Goal: Task Accomplishment & Management: Use online tool/utility

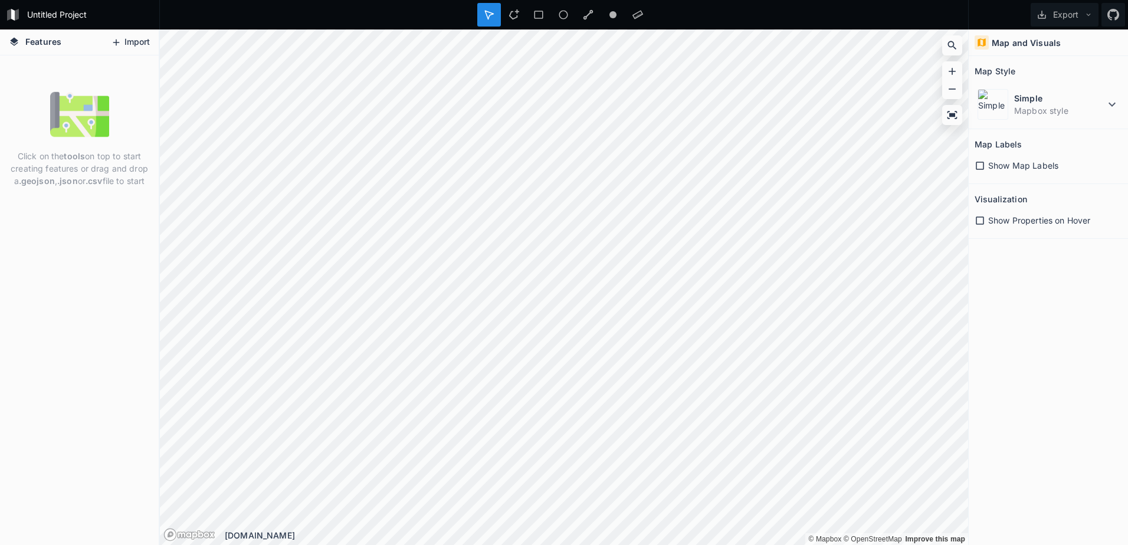
click at [130, 42] on button "Import" at bounding box center [130, 42] width 51 height 19
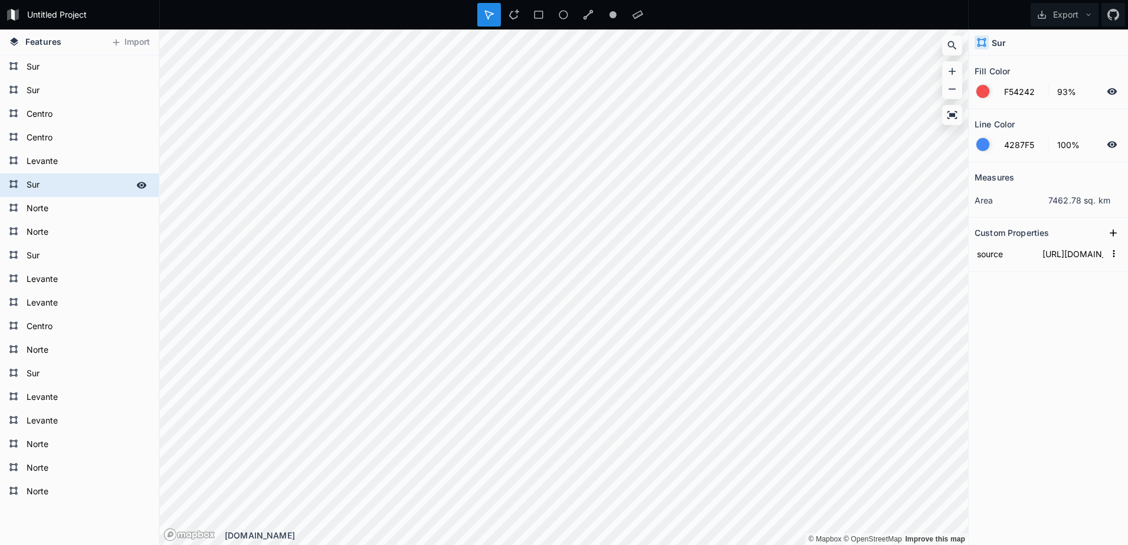
click at [136, 182] on icon at bounding box center [141, 185] width 11 height 11
click at [65, 179] on form "Sur" at bounding box center [78, 185] width 110 height 18
click at [119, 204] on div "Delete" at bounding box center [143, 203] width 118 height 24
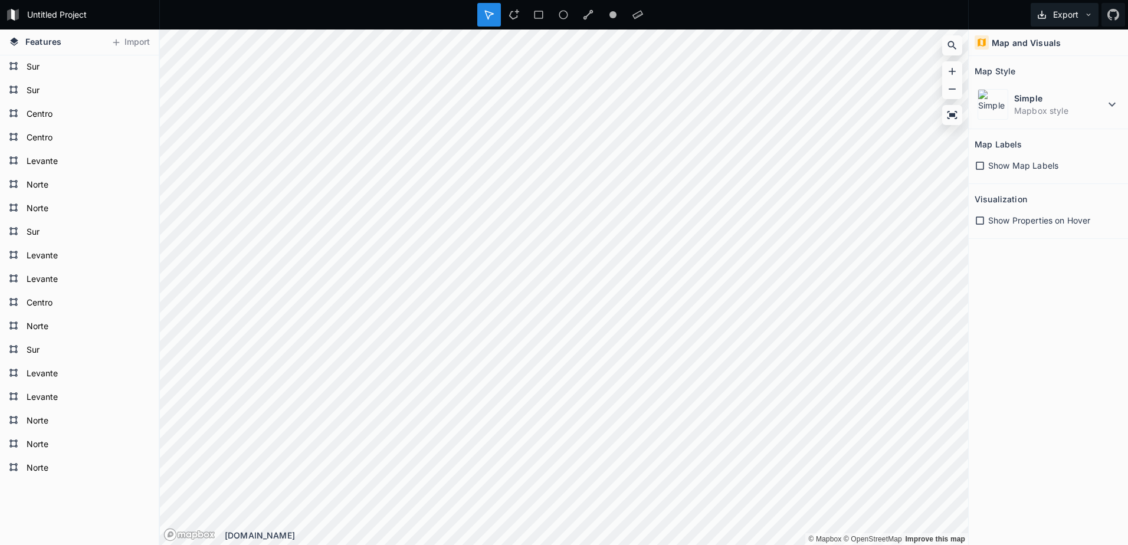
click at [1051, 21] on button "Export" at bounding box center [1065, 15] width 68 height 24
click at [1047, 80] on div "Export as .geojson" at bounding box center [1063, 92] width 118 height 24
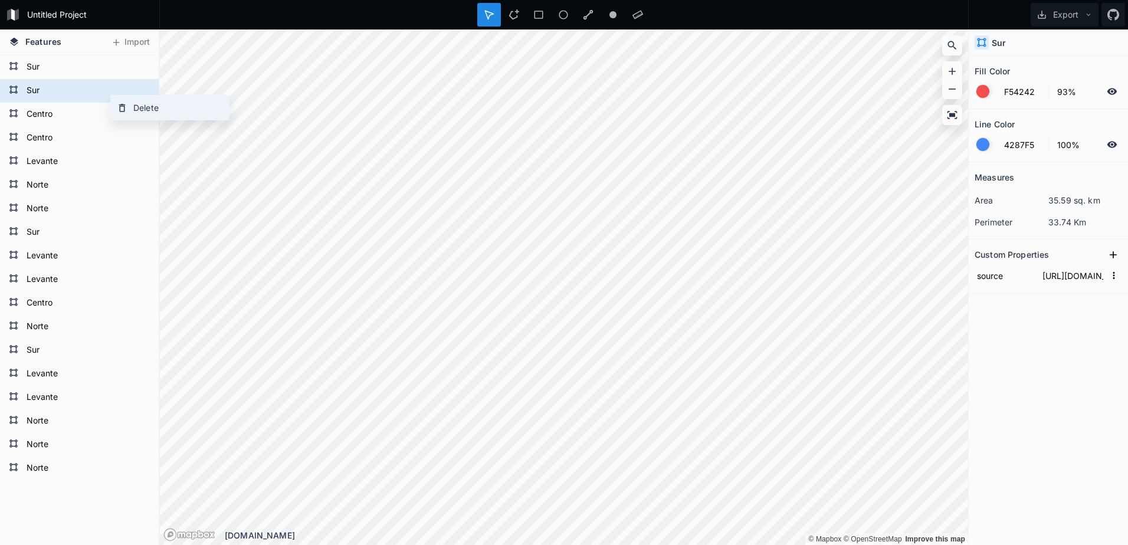
click at [143, 106] on div "Delete" at bounding box center [170, 108] width 118 height 24
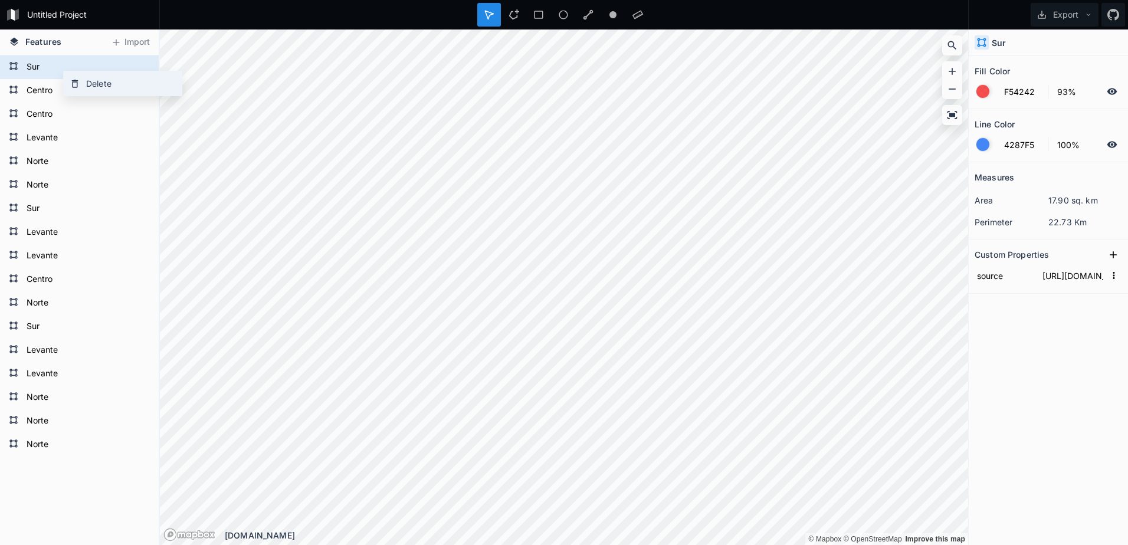
click at [84, 80] on div "Delete" at bounding box center [123, 83] width 118 height 24
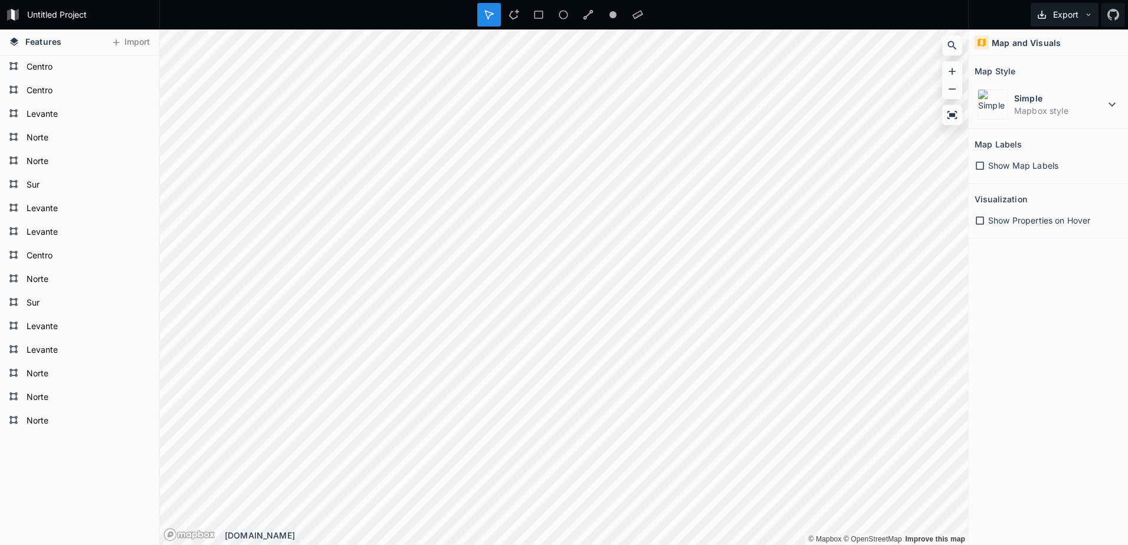
click at [1061, 21] on button "Export" at bounding box center [1065, 15] width 68 height 24
click at [1046, 80] on div "Export as .geojson" at bounding box center [1063, 92] width 118 height 24
